Goal: Task Accomplishment & Management: Manage account settings

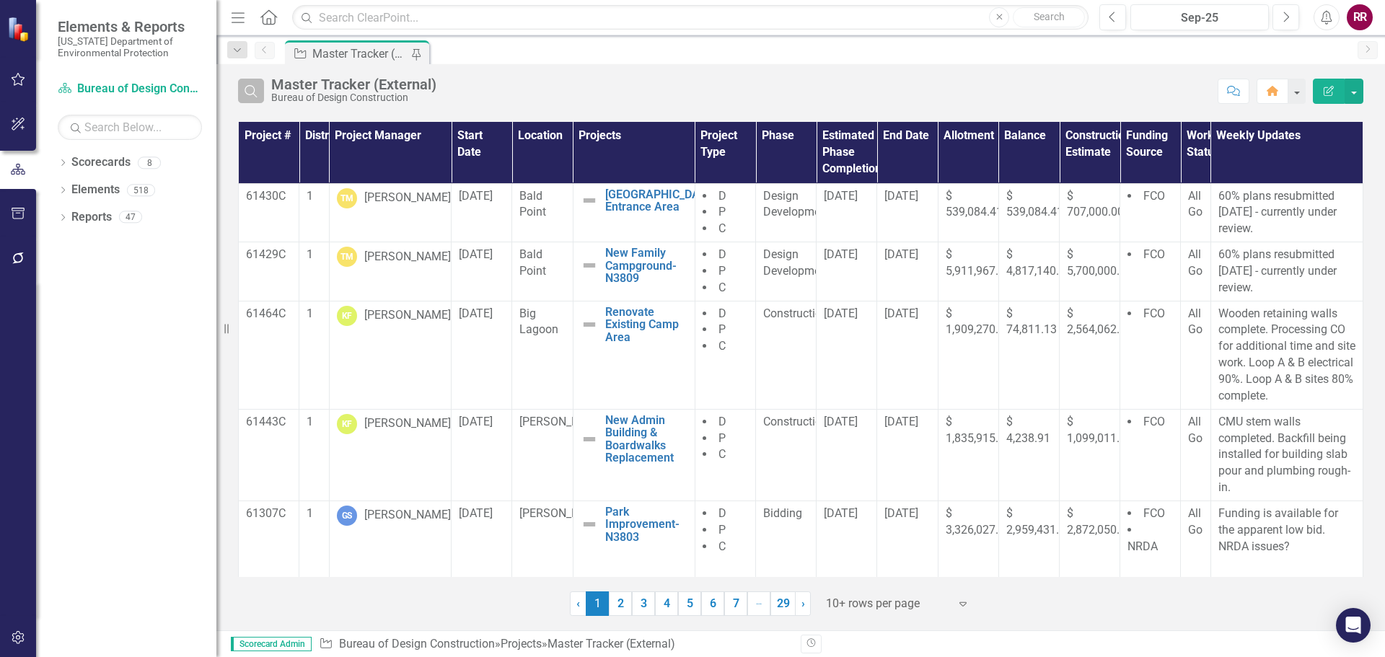
click at [255, 92] on icon "button" at bounding box center [251, 91] width 12 height 12
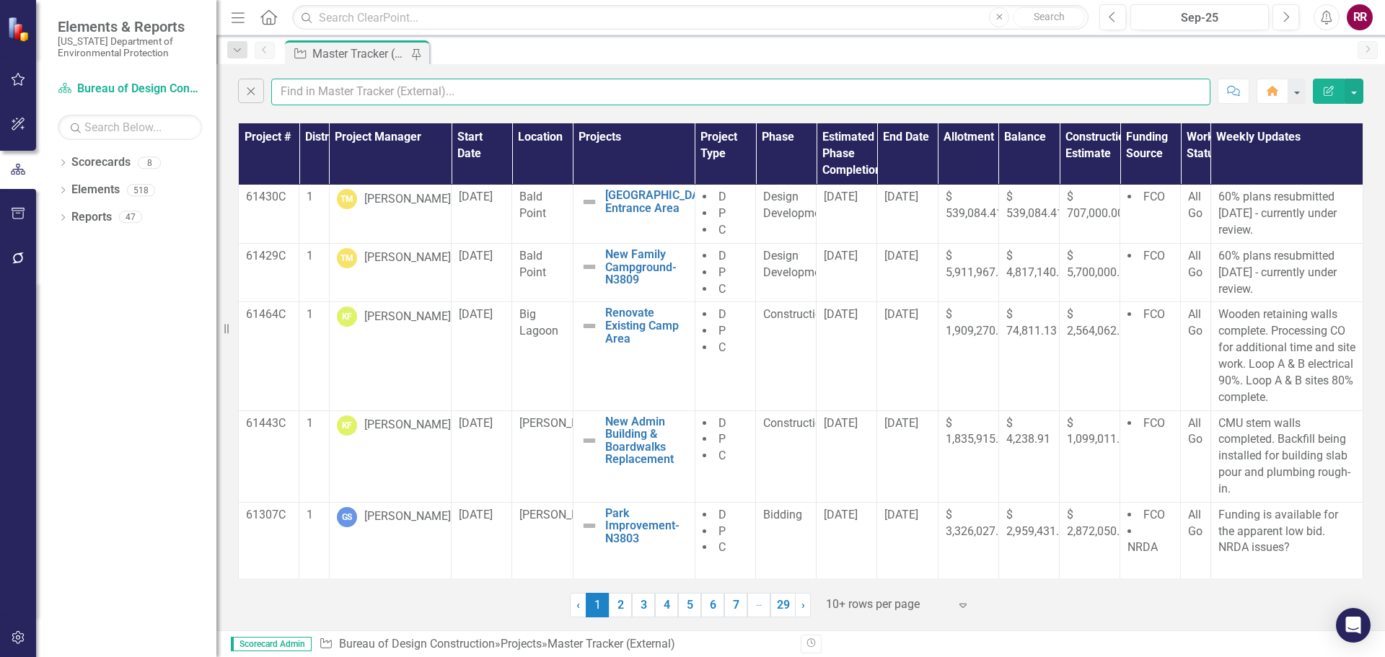
click at [300, 89] on input "text" at bounding box center [740, 92] width 939 height 27
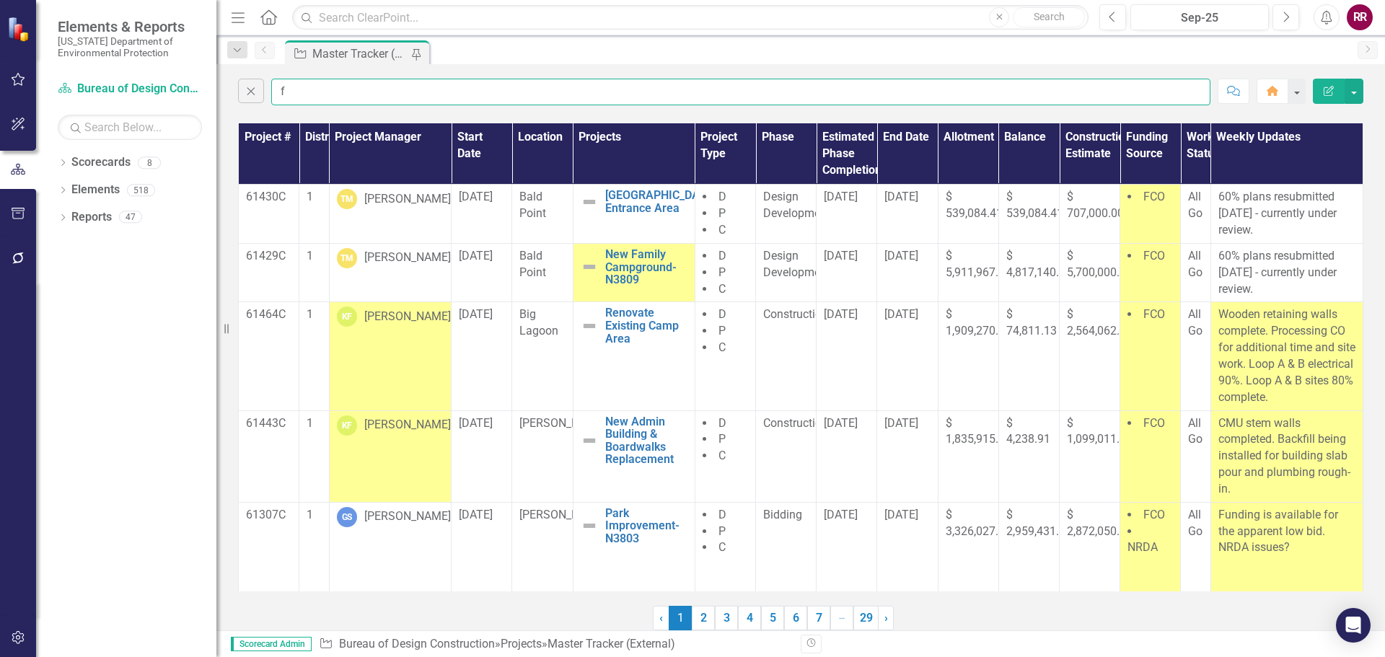
type input "[PERSON_NAME]"
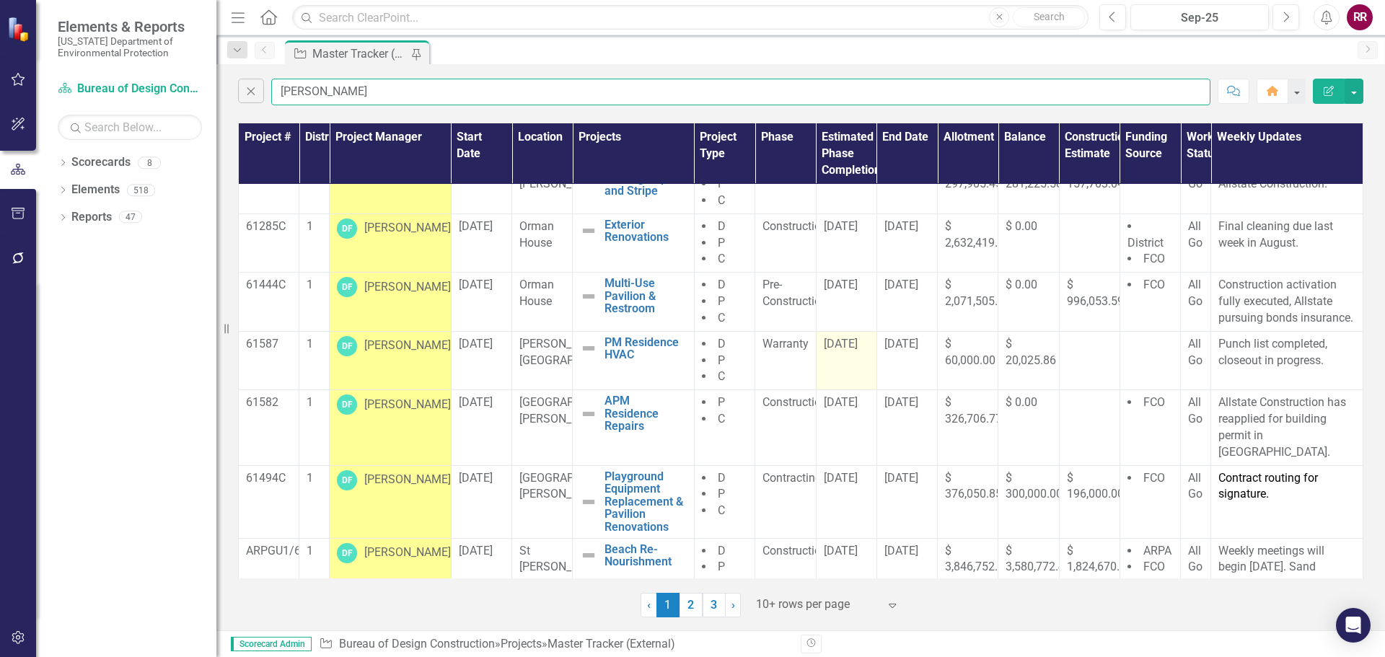
scroll to position [225, 0]
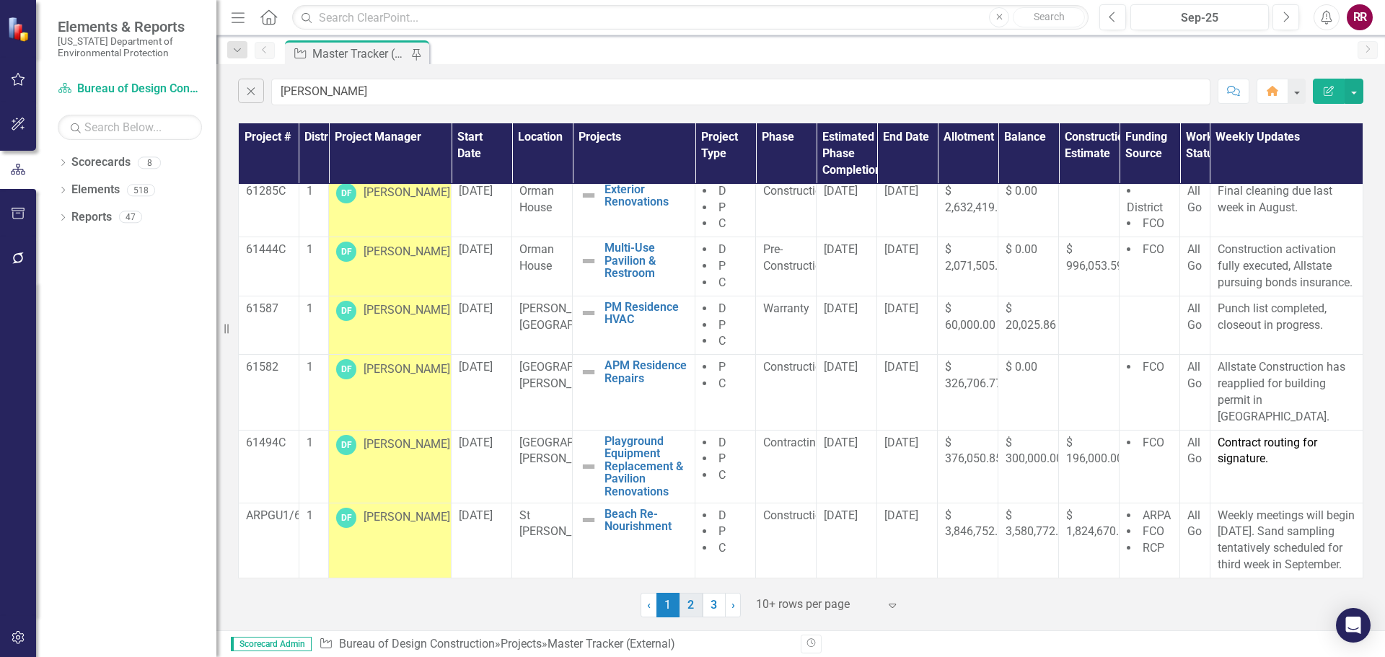
click at [693, 607] on link "2" at bounding box center [691, 605] width 23 height 25
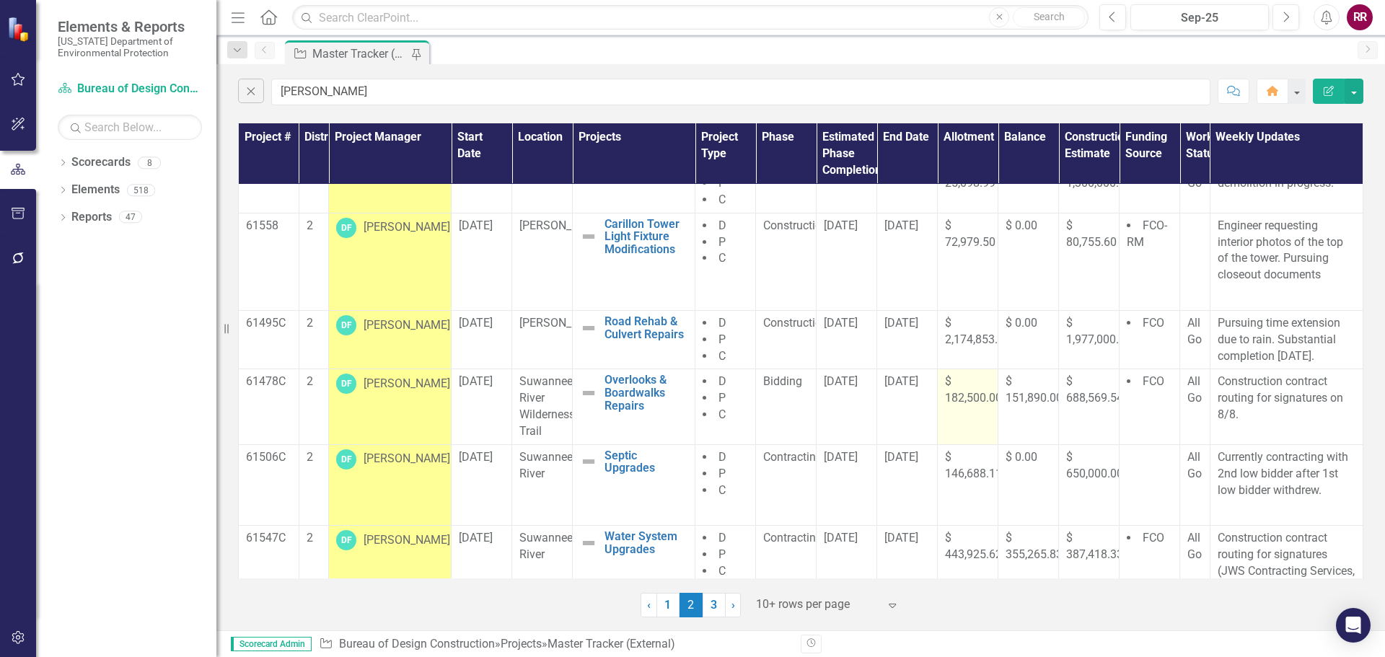
scroll to position [371, 0]
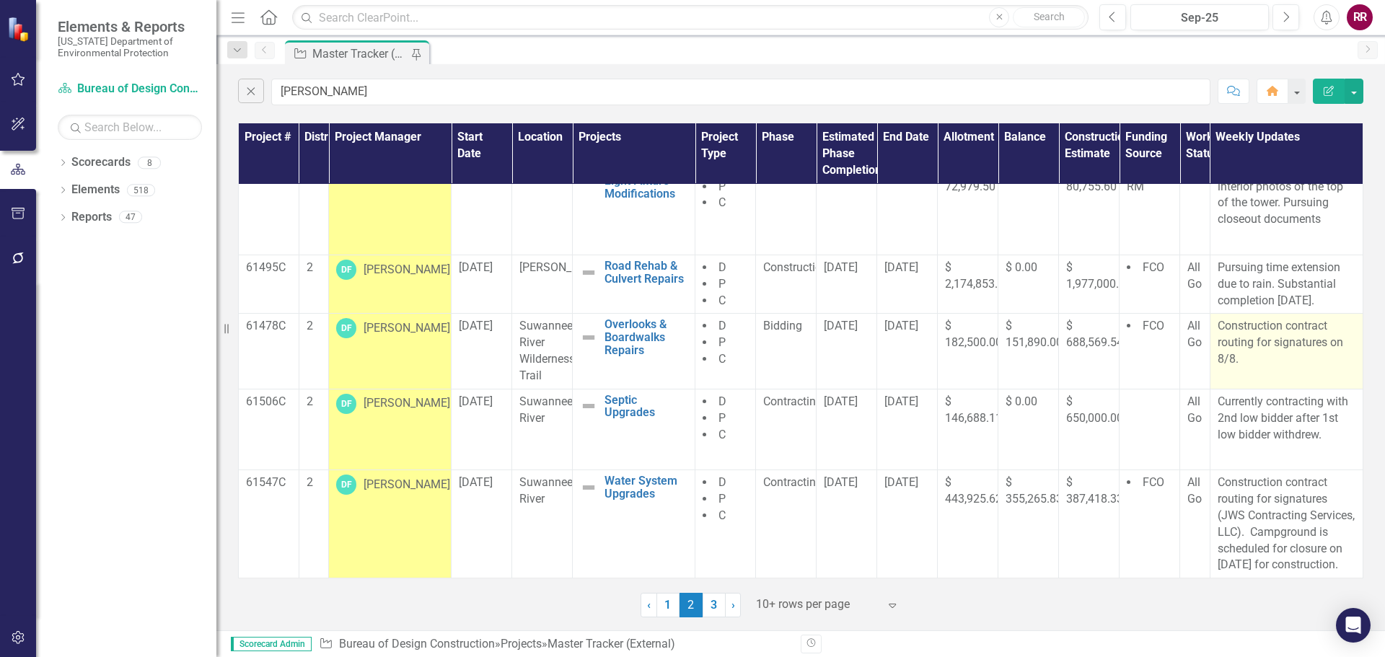
click at [1242, 342] on p "Construction contract routing for signatures on 8/8." at bounding box center [1287, 343] width 139 height 50
click at [1242, 341] on p "Construction contract routing for signatures on 8/8." at bounding box center [1287, 343] width 139 height 50
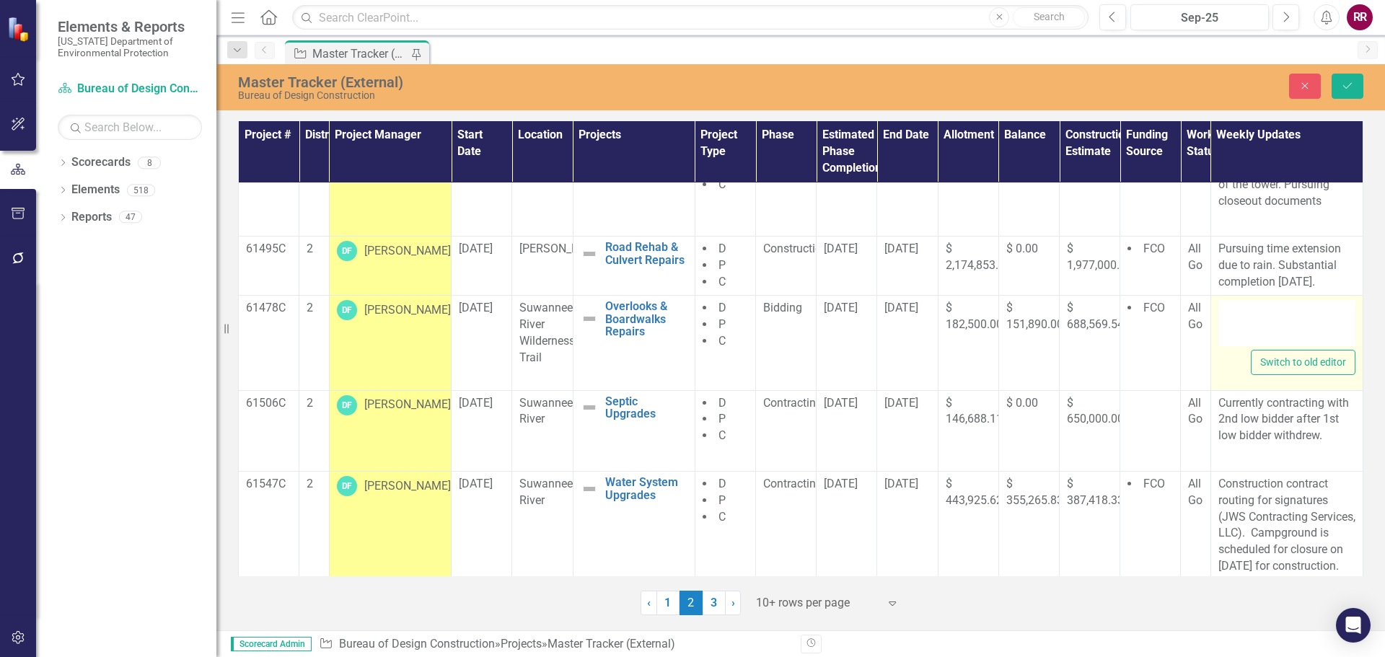
type textarea "<p>Construction contract routing for signatures on 8/8.</p>"
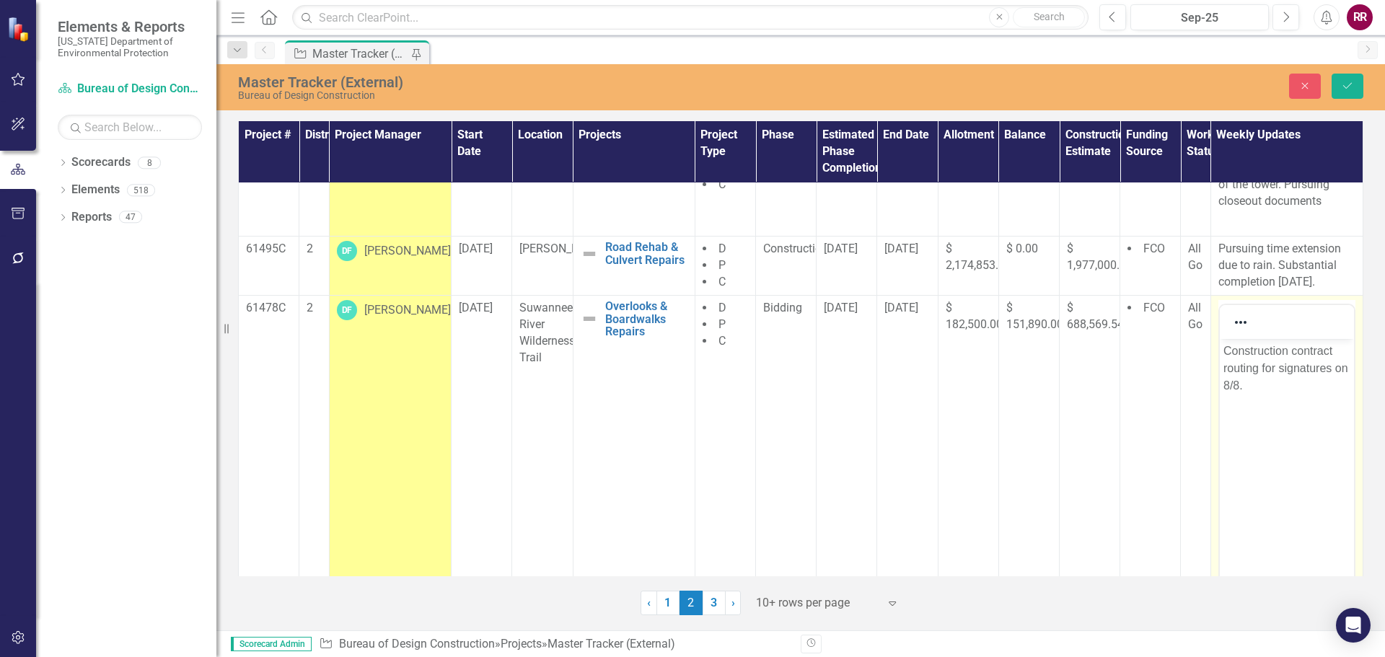
scroll to position [0, 0]
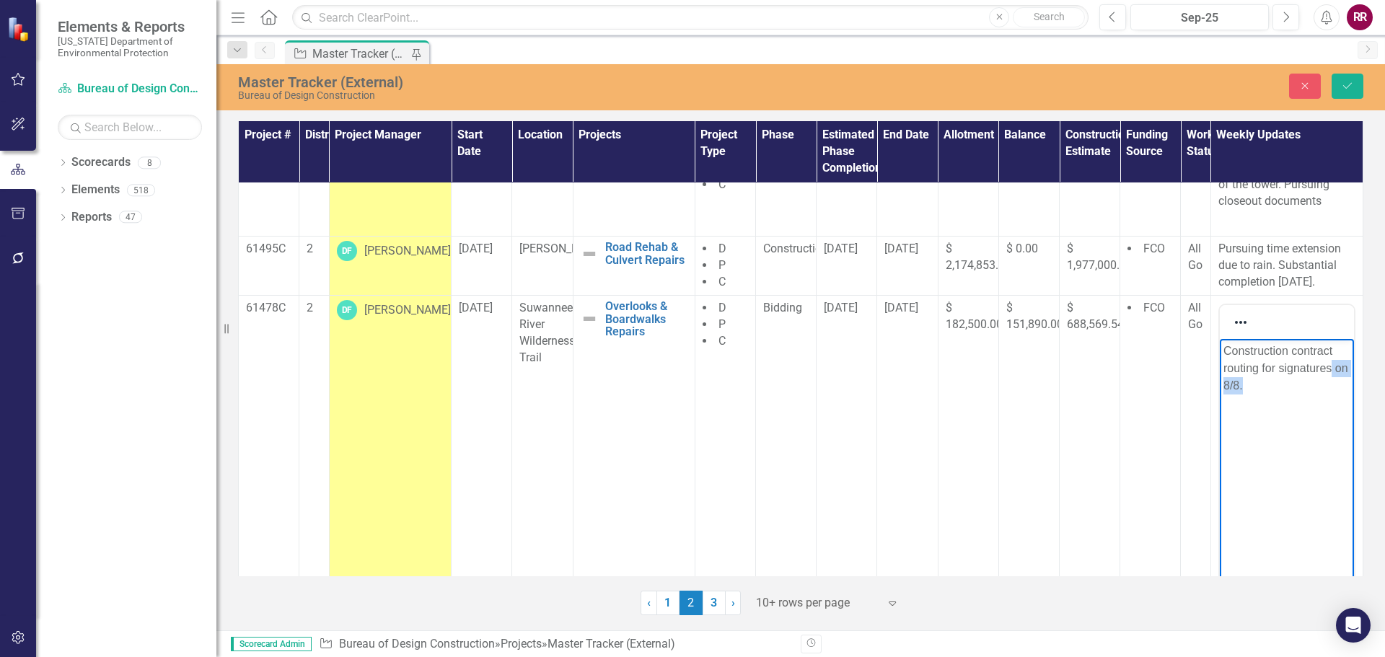
drag, startPoint x: 1241, startPoint y: 381, endPoint x: 1332, endPoint y: 374, distance: 91.1
click at [1332, 374] on p "Construction contract routing for signatures on 8/8." at bounding box center [1286, 369] width 127 height 52
click at [1356, 87] on button "Save" at bounding box center [1348, 86] width 32 height 25
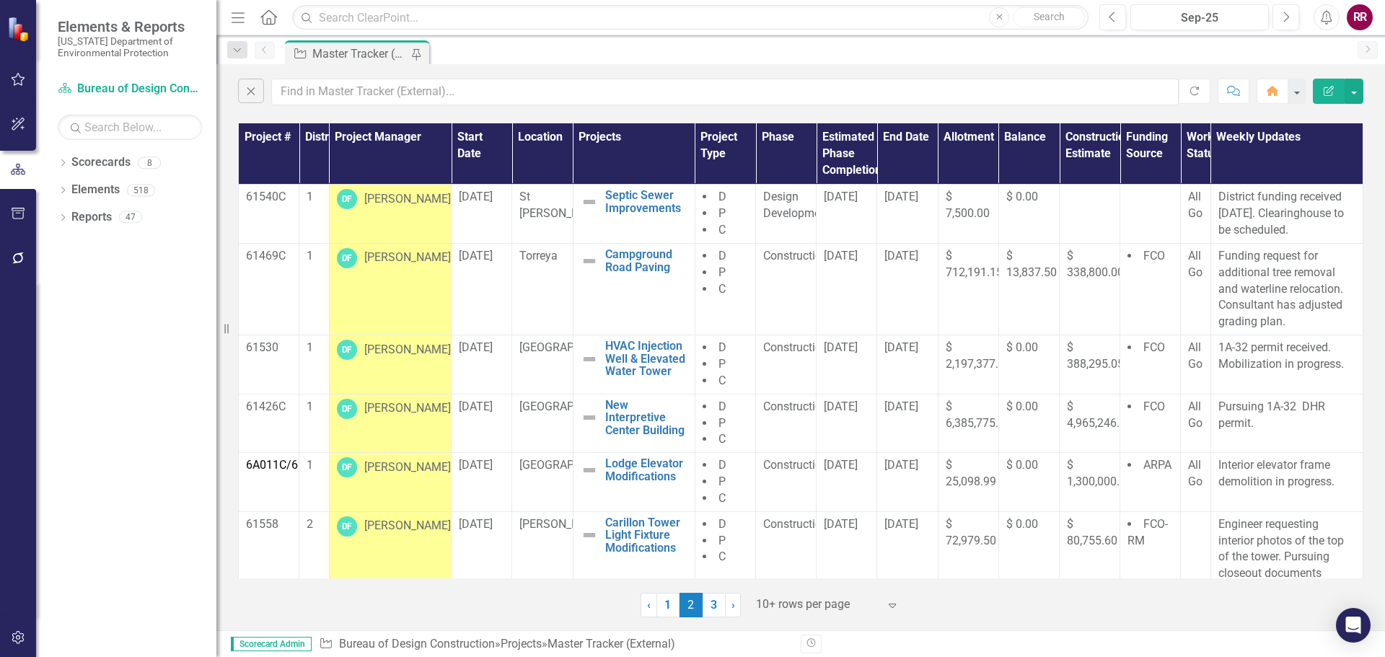
scroll to position [371, 0]
